Goal: Information Seeking & Learning: Learn about a topic

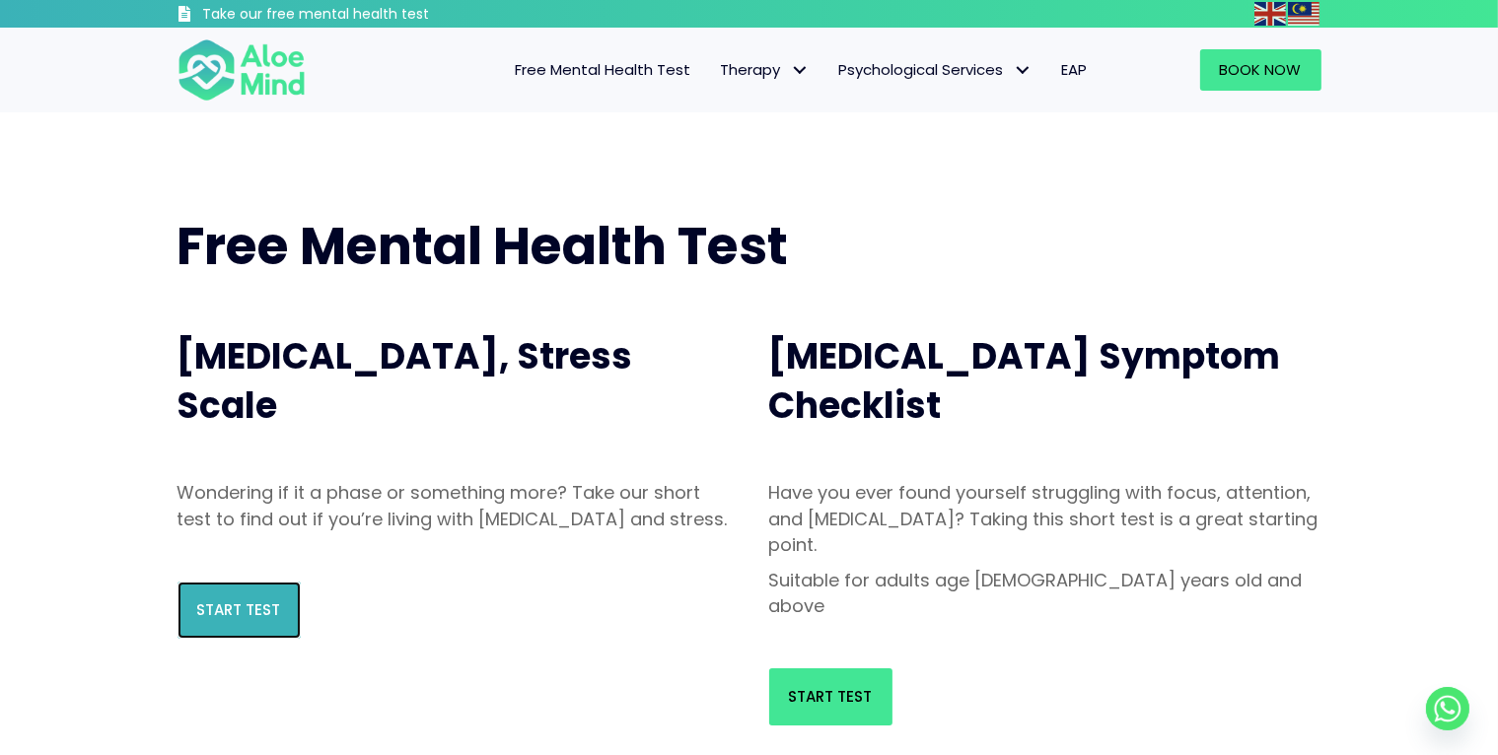
click at [264, 620] on span "Start Test" at bounding box center [239, 610] width 84 height 21
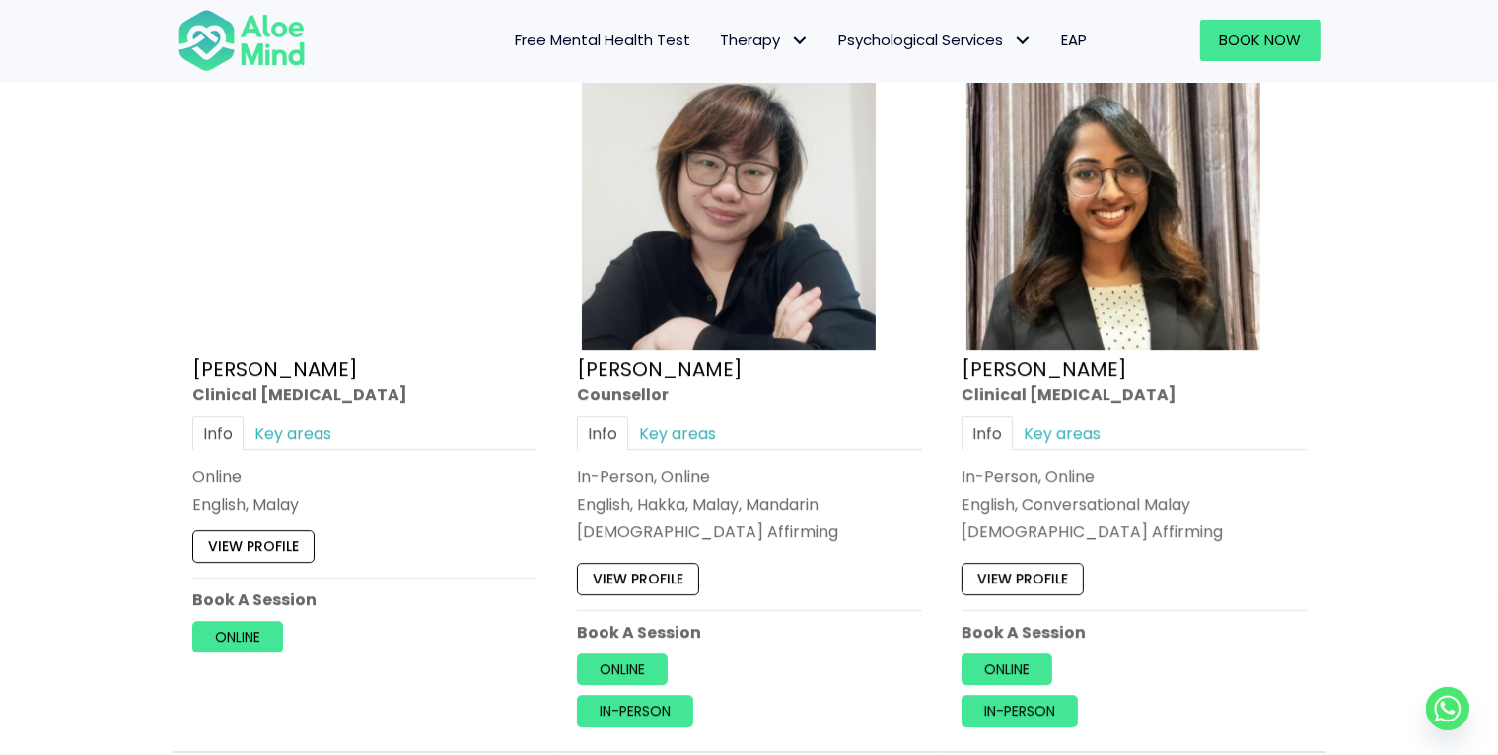
scroll to position [6212, 0]
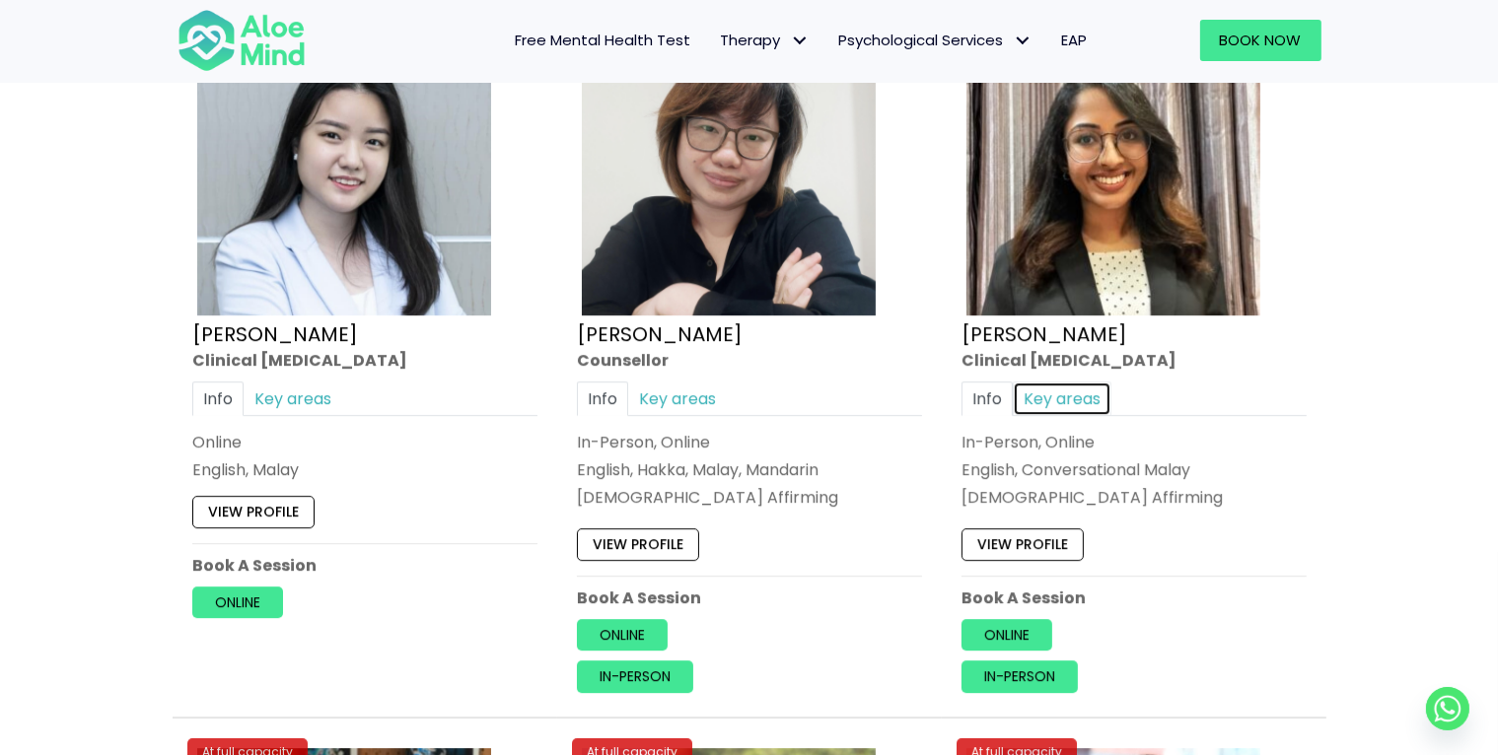
click at [1039, 383] on link "Key areas" at bounding box center [1062, 398] width 99 height 35
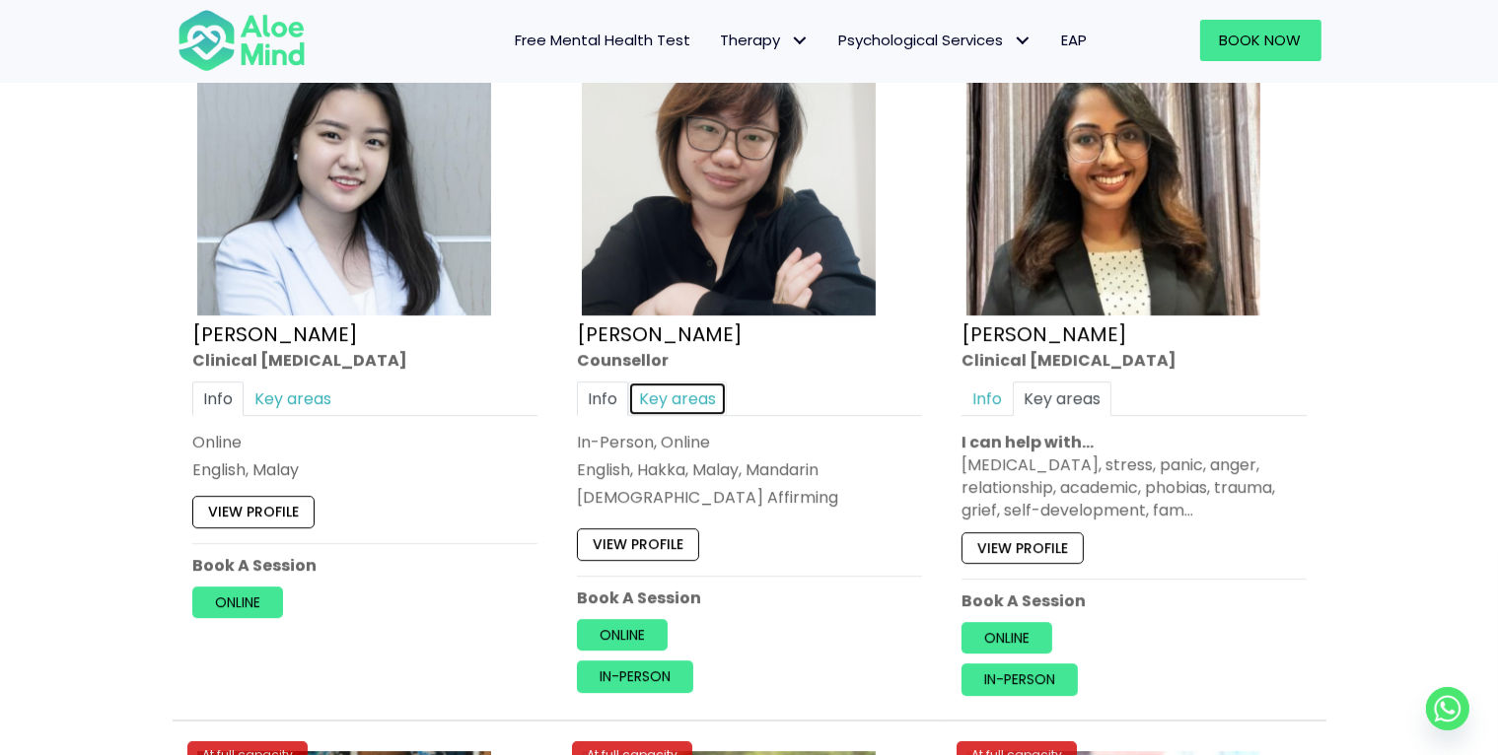
click at [688, 381] on link "Key areas" at bounding box center [677, 398] width 99 height 35
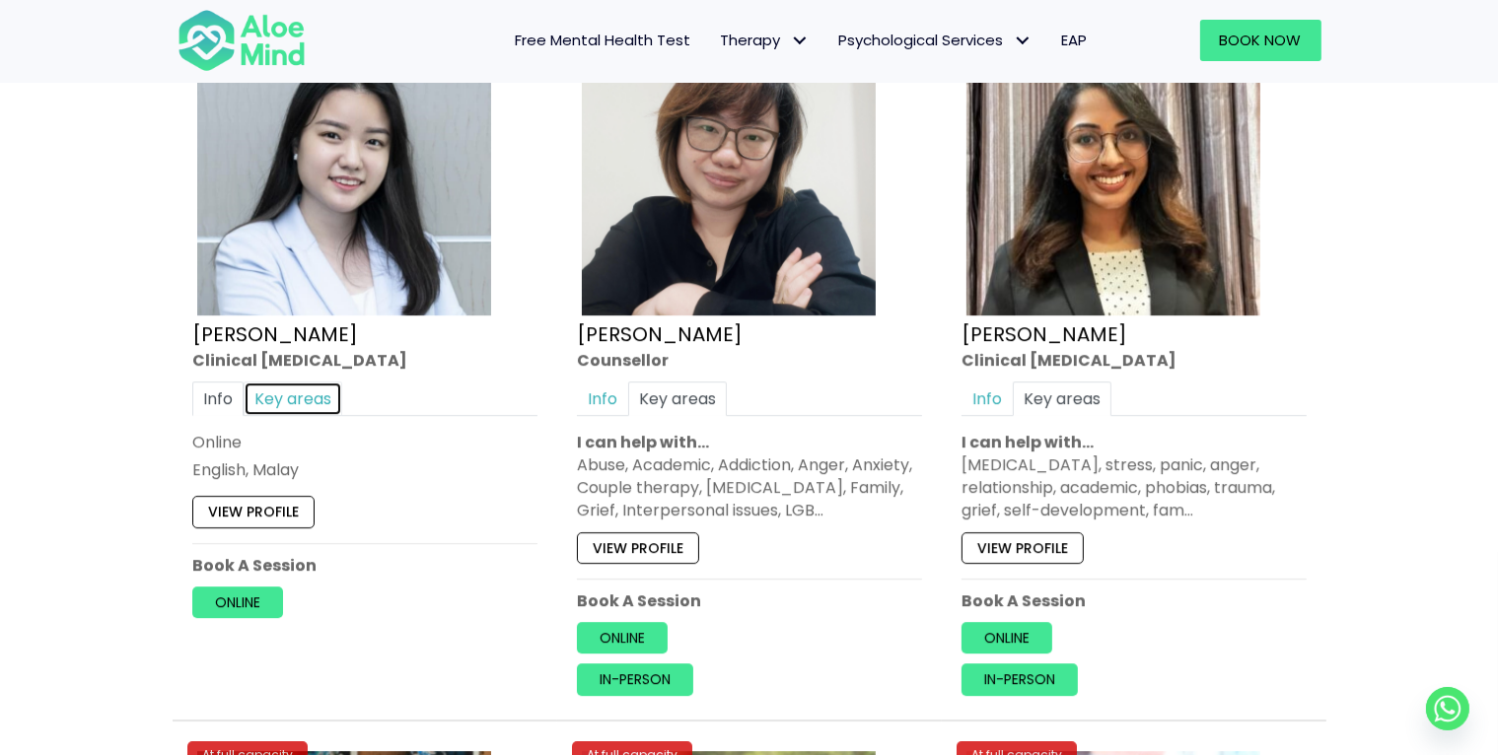
click at [305, 384] on link "Key areas" at bounding box center [293, 398] width 99 height 35
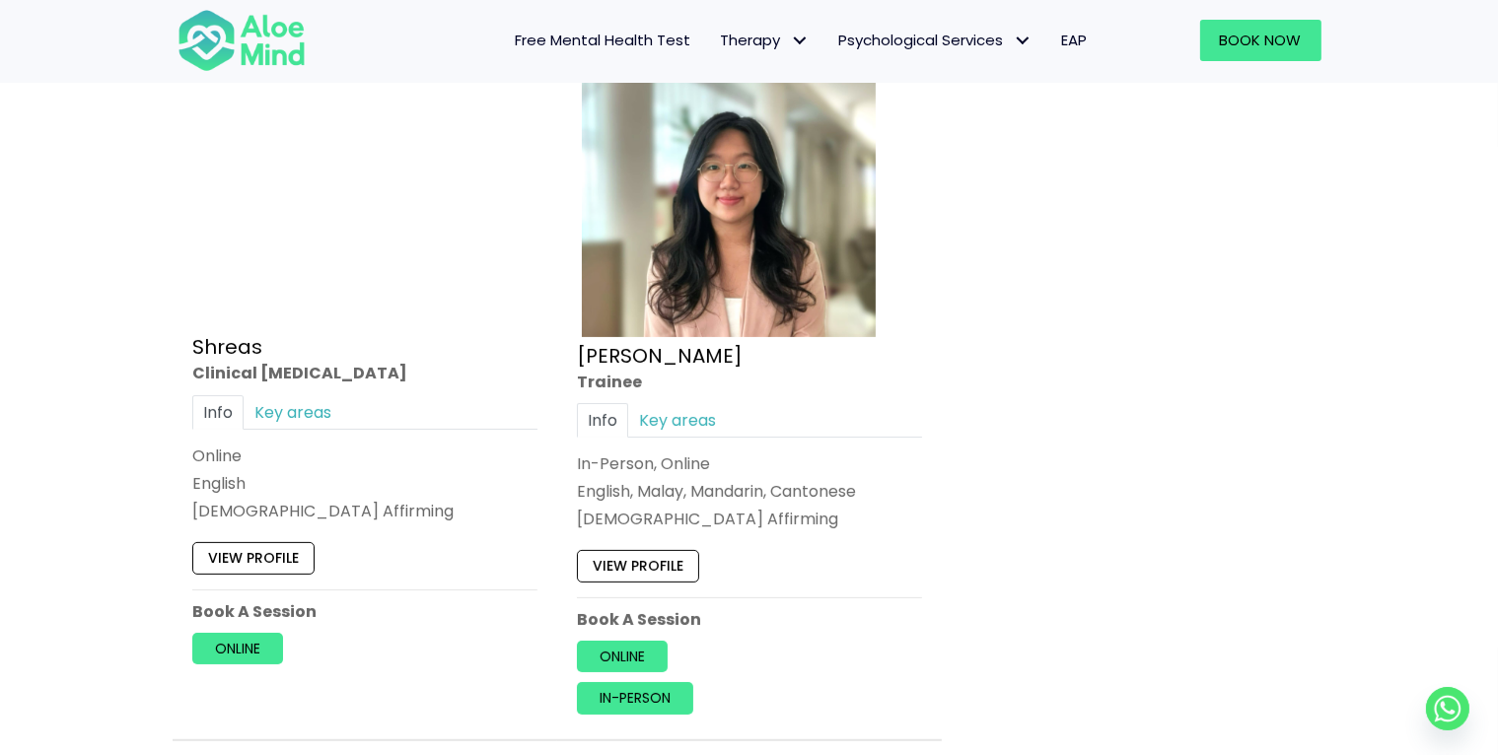
scroll to position [8381, 0]
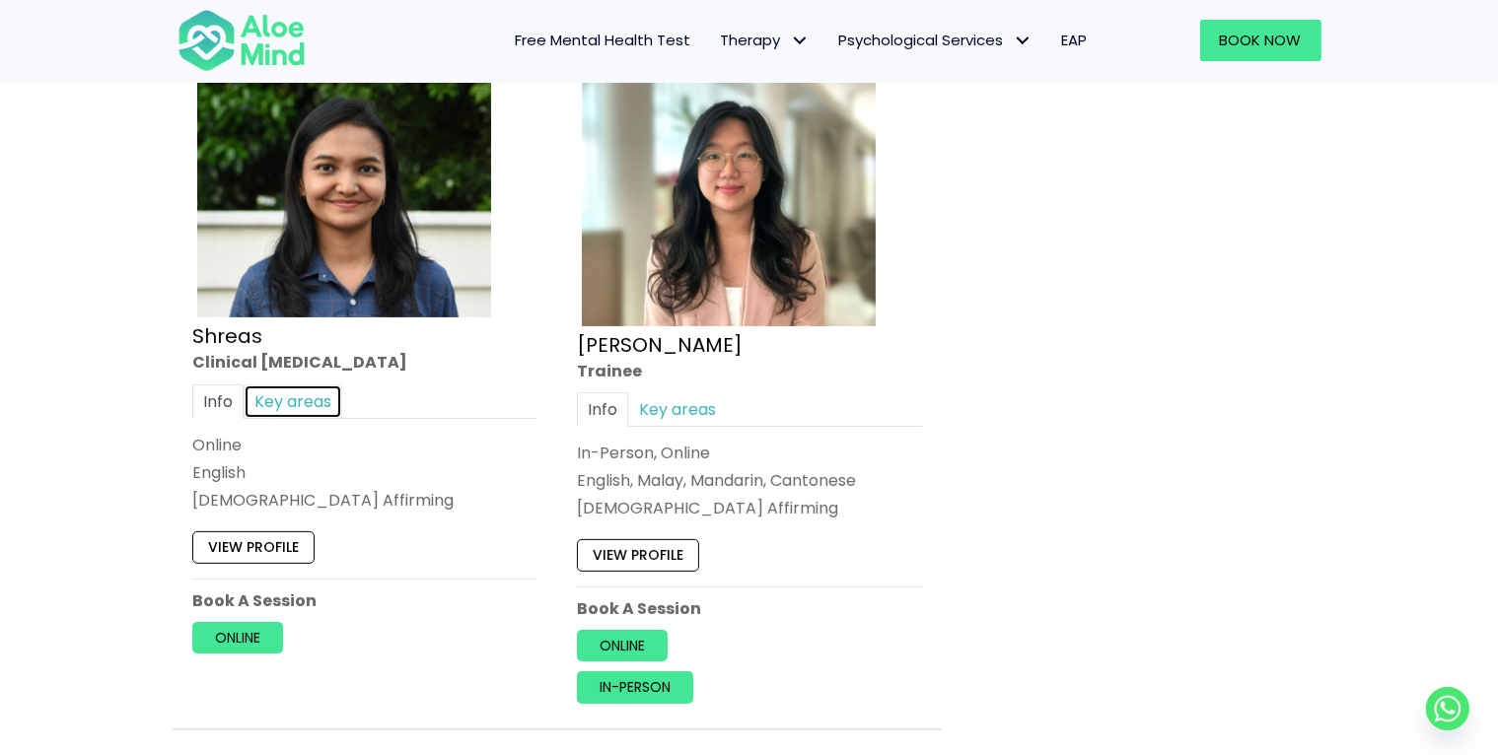
click at [310, 385] on link "Key areas" at bounding box center [293, 402] width 99 height 35
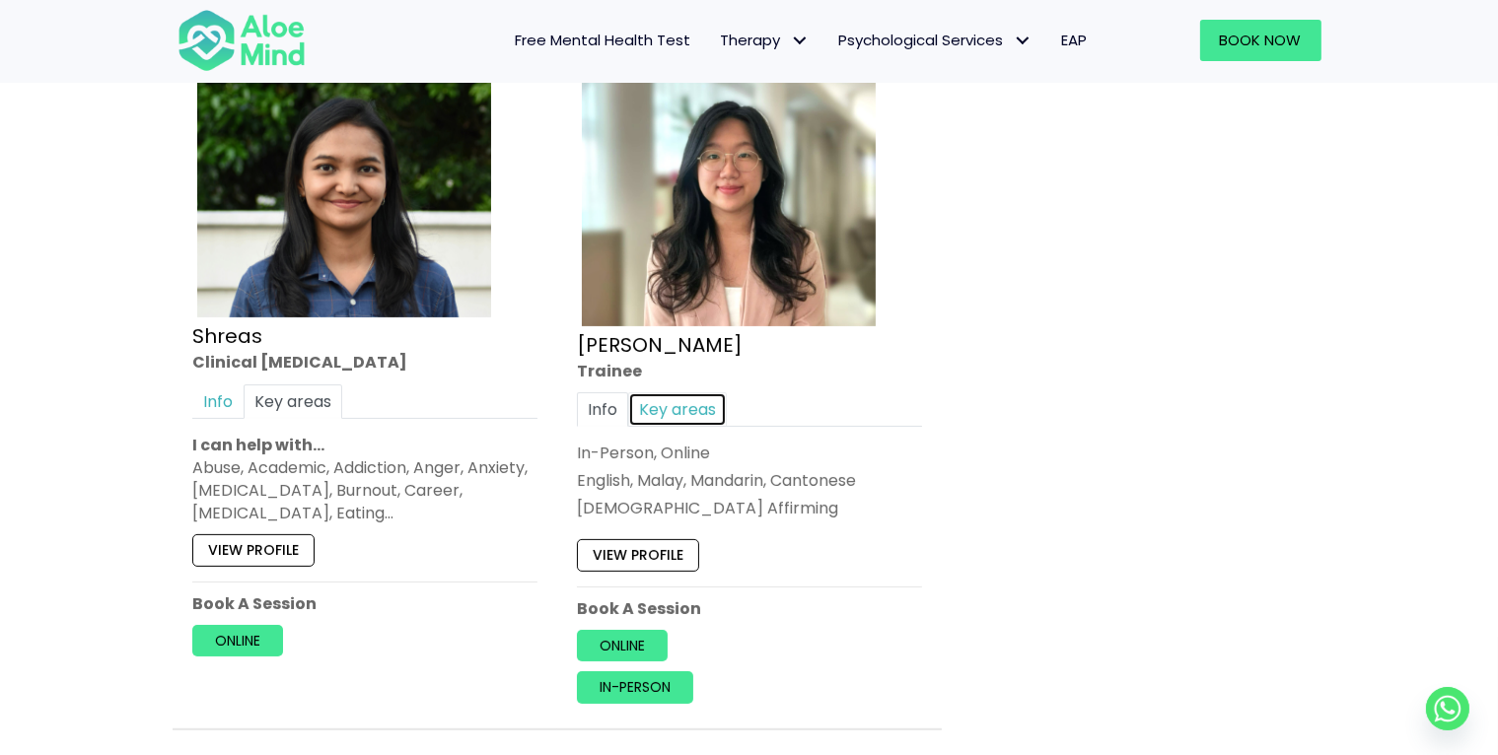
click at [703, 395] on link "Key areas" at bounding box center [677, 409] width 99 height 35
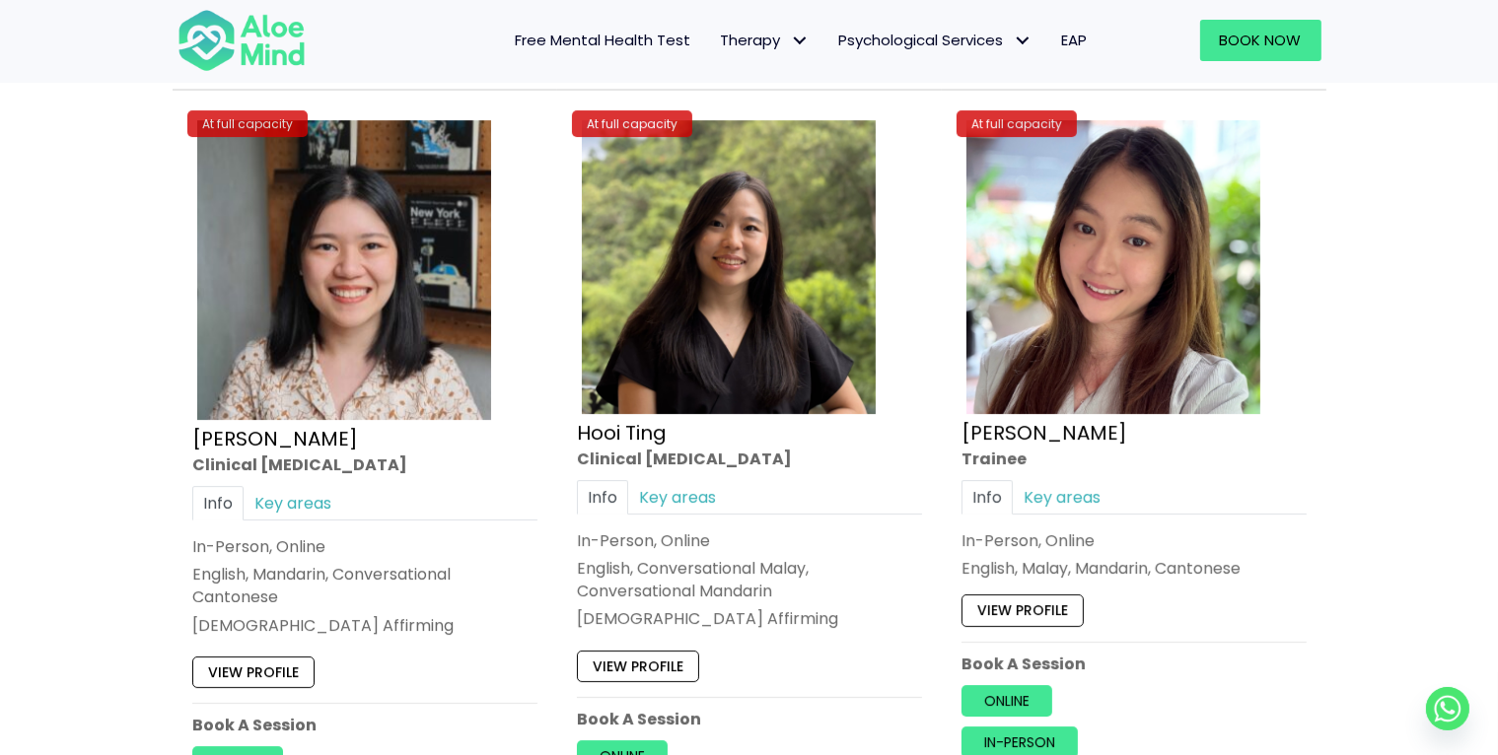
scroll to position [7001, 0]
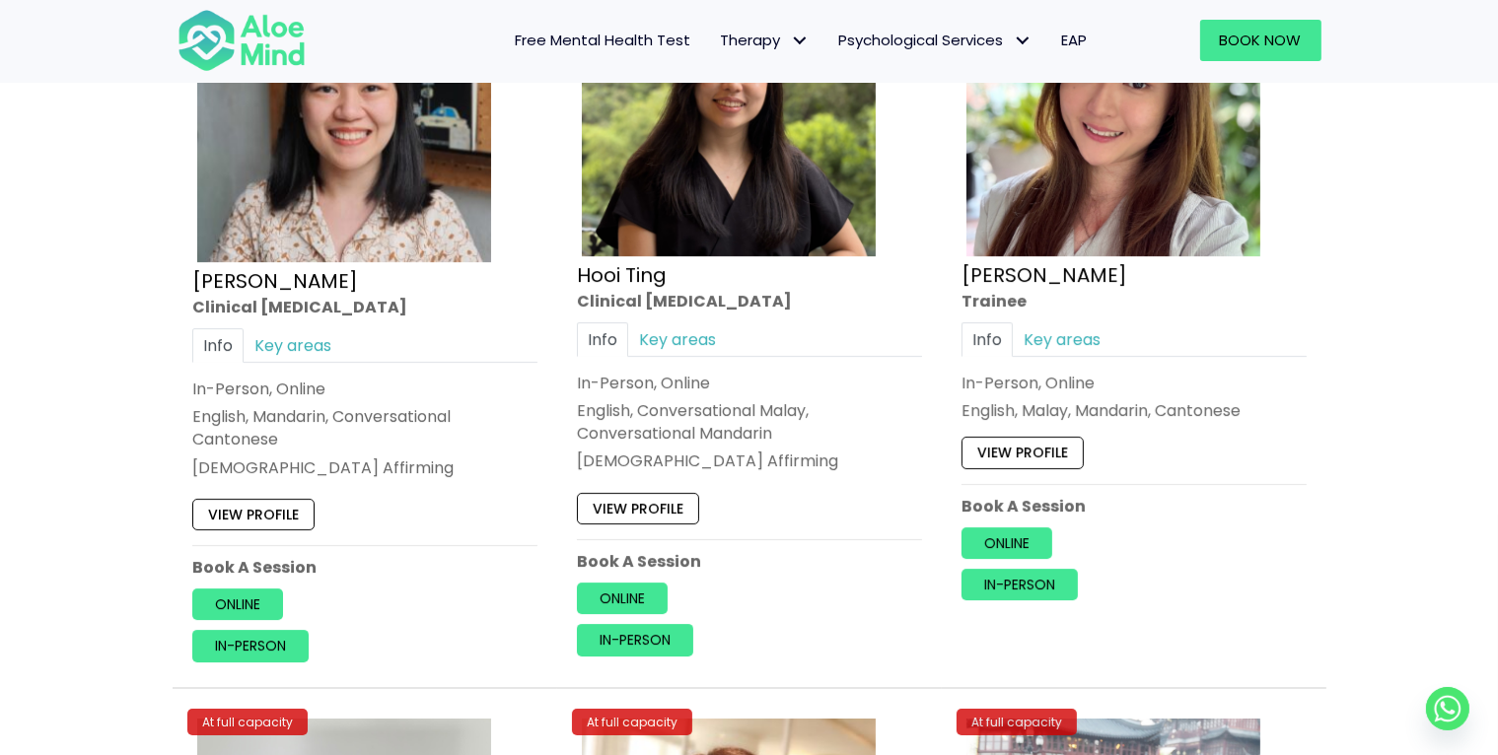
click at [667, 305] on div "At full capacity Hooi Ting Clinical psychologist Info Key areas In-Person, Onli…" at bounding box center [749, 307] width 375 height 729
click at [670, 324] on link "Key areas" at bounding box center [677, 339] width 99 height 35
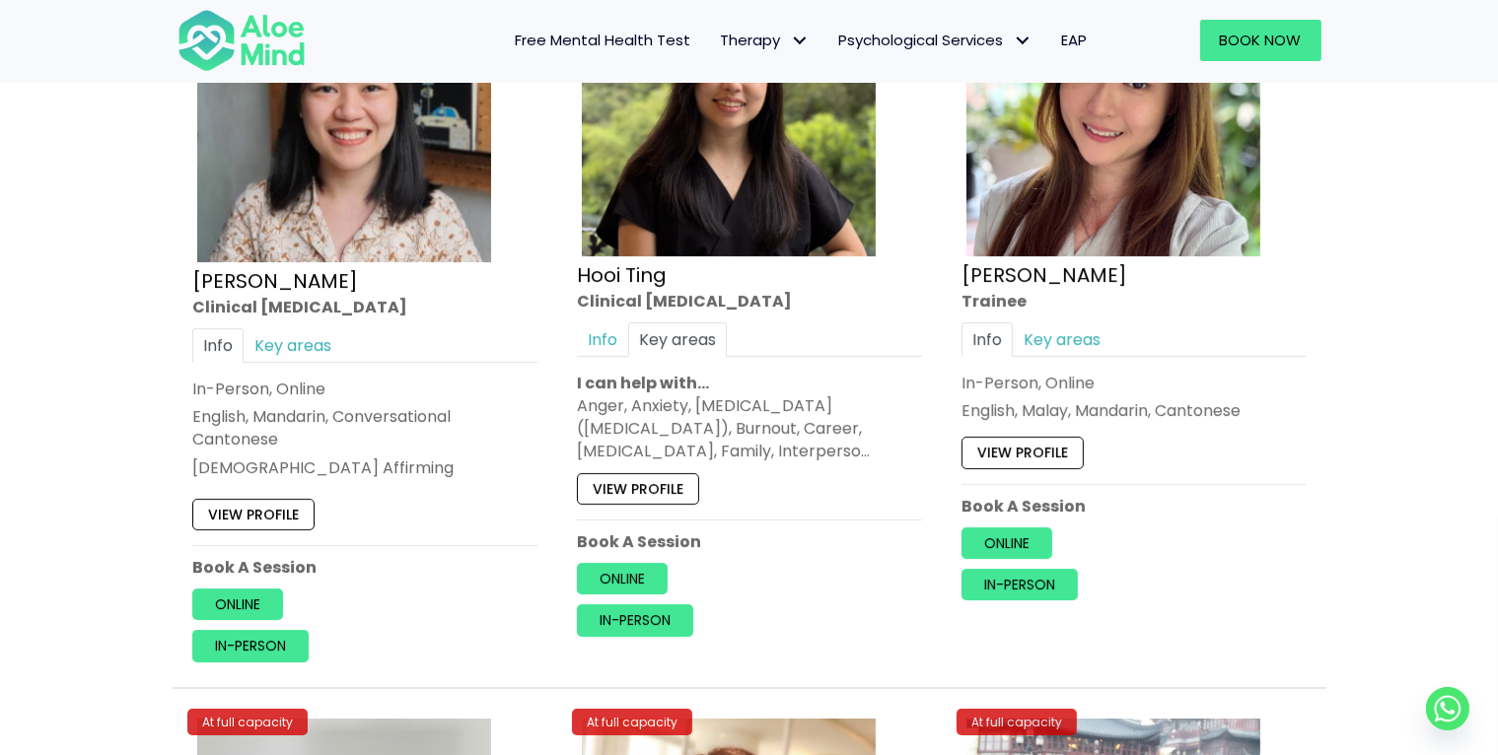
click at [841, 435] on div "Anger, Anxiety, Attention Deficit Hyperactivity Disorder (ADHD), Burnout, Caree…" at bounding box center [749, 428] width 345 height 69
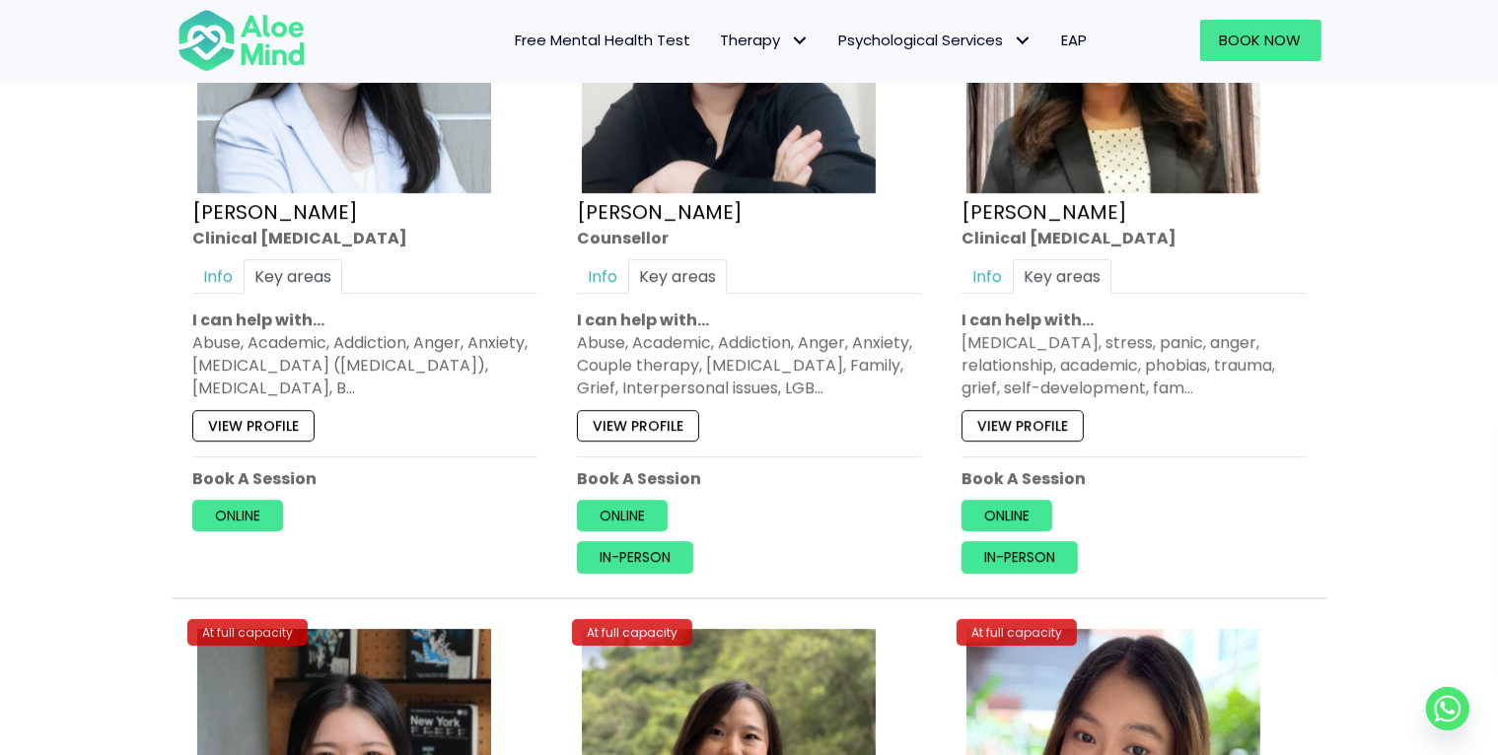
scroll to position [6113, 0]
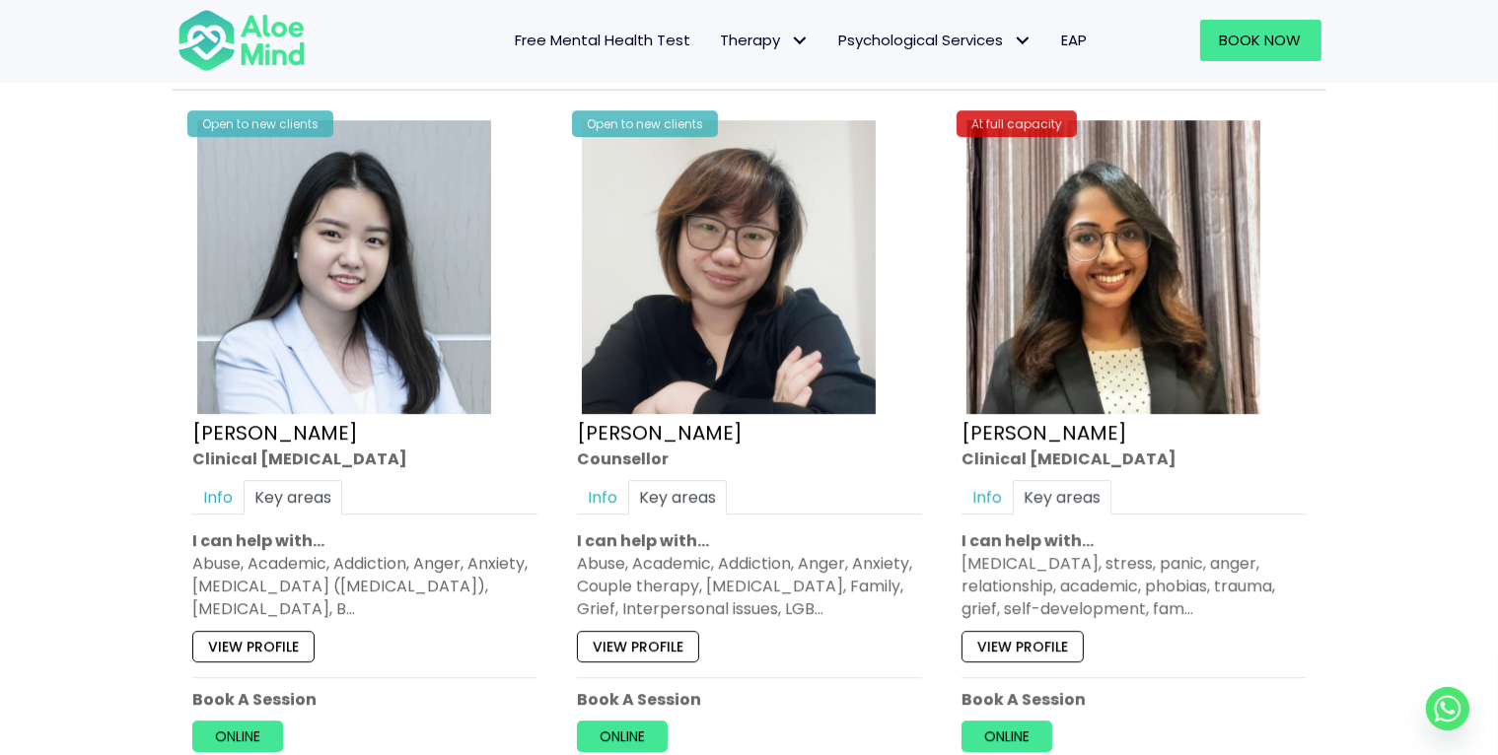
drag, startPoint x: 1046, startPoint y: 613, endPoint x: 1049, endPoint y: 624, distance: 11.2
click at [1047, 620] on div "View profile" at bounding box center [1133, 640] width 345 height 41
click at [1049, 630] on link "View profile" at bounding box center [1022, 646] width 122 height 32
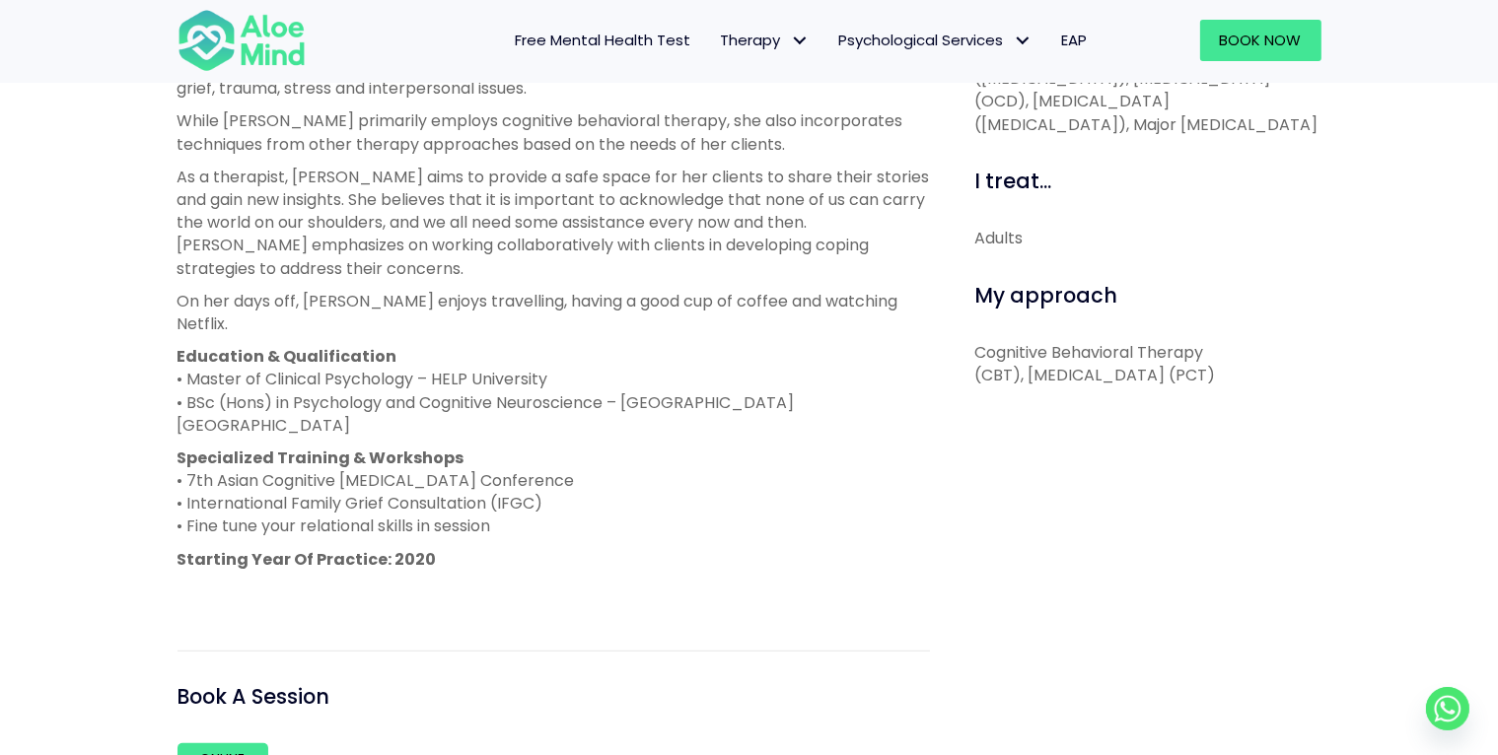
scroll to position [1085, 0]
